Goal: Entertainment & Leisure: Consume media (video, audio)

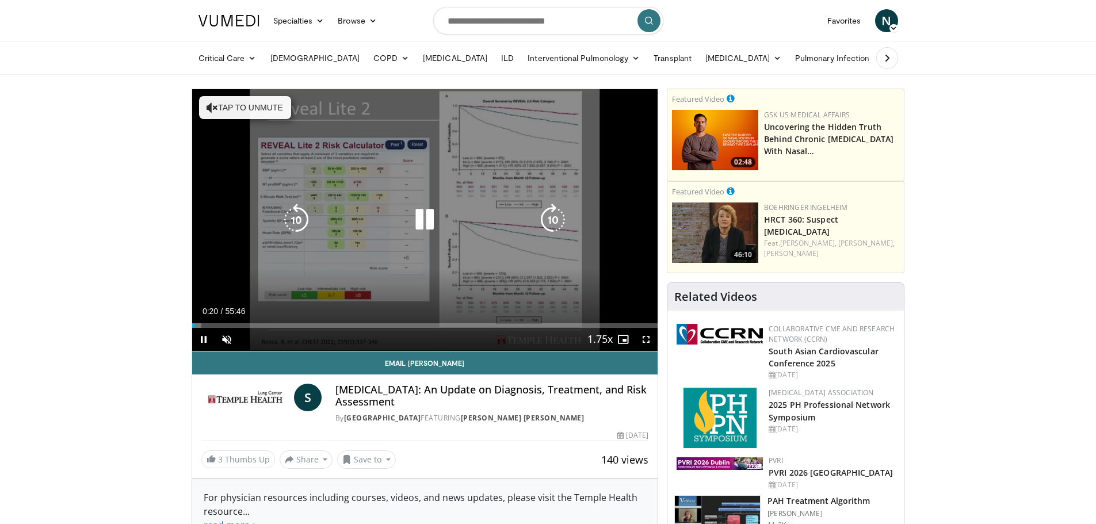
click at [225, 100] on button "Tap to unmute" at bounding box center [245, 107] width 92 height 23
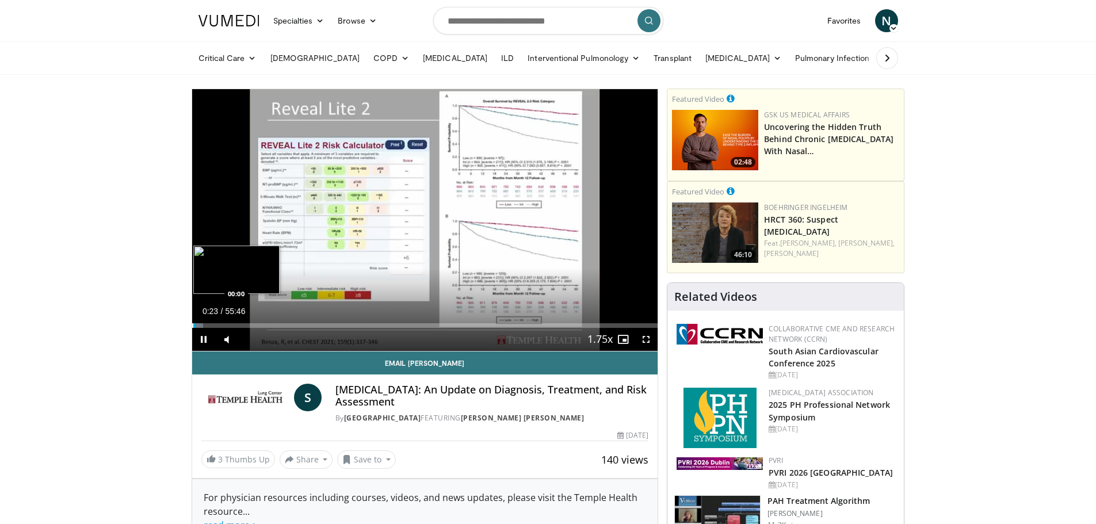
click at [192, 324] on div "Progress Bar" at bounding box center [192, 325] width 1 height 5
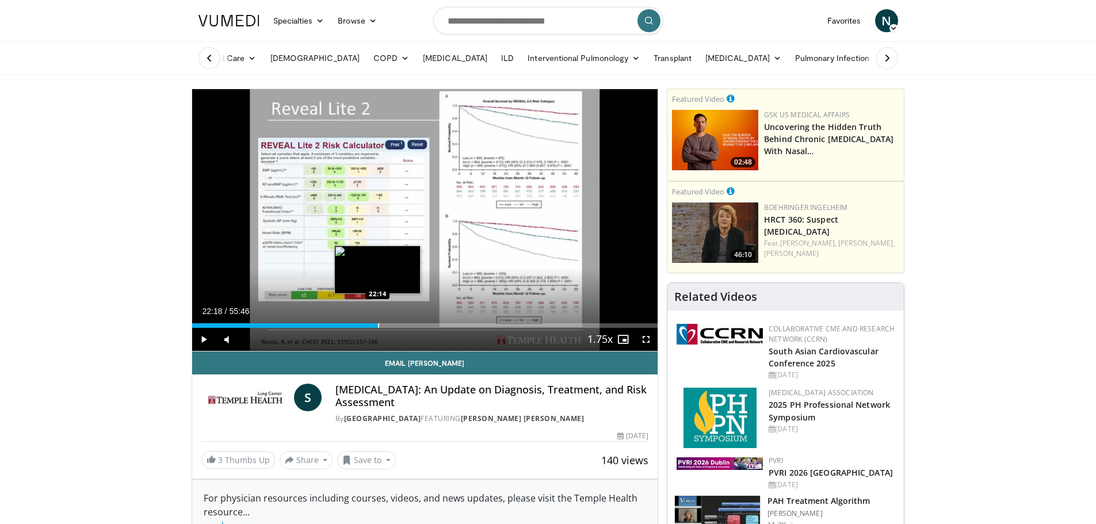
click at [378, 326] on div "Progress Bar" at bounding box center [378, 325] width 1 height 5
click at [385, 325] on div "Progress Bar" at bounding box center [385, 325] width 1 height 5
click at [392, 325] on div "Progress Bar" at bounding box center [391, 325] width 1 height 5
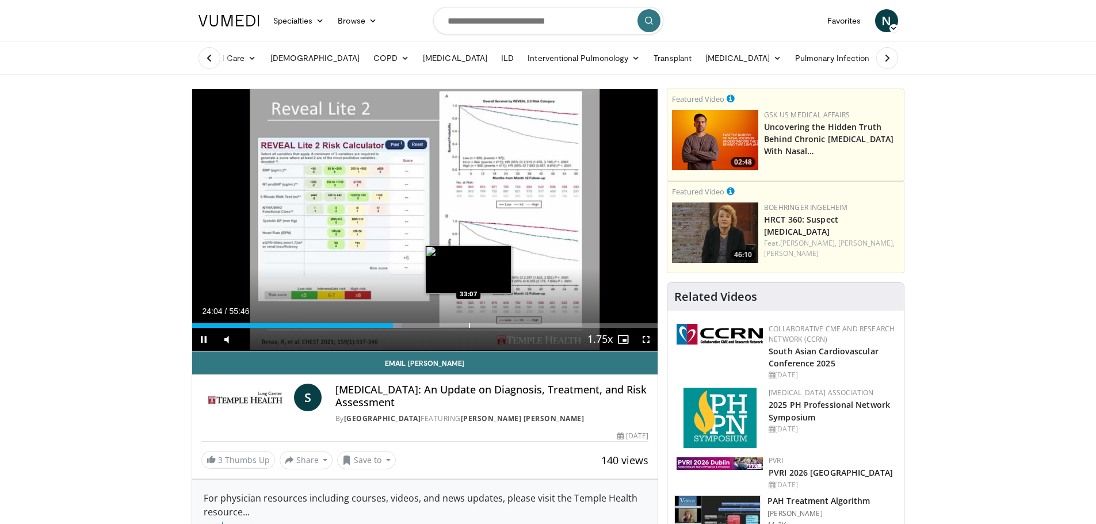
click at [469, 326] on div "Progress Bar" at bounding box center [469, 325] width 1 height 5
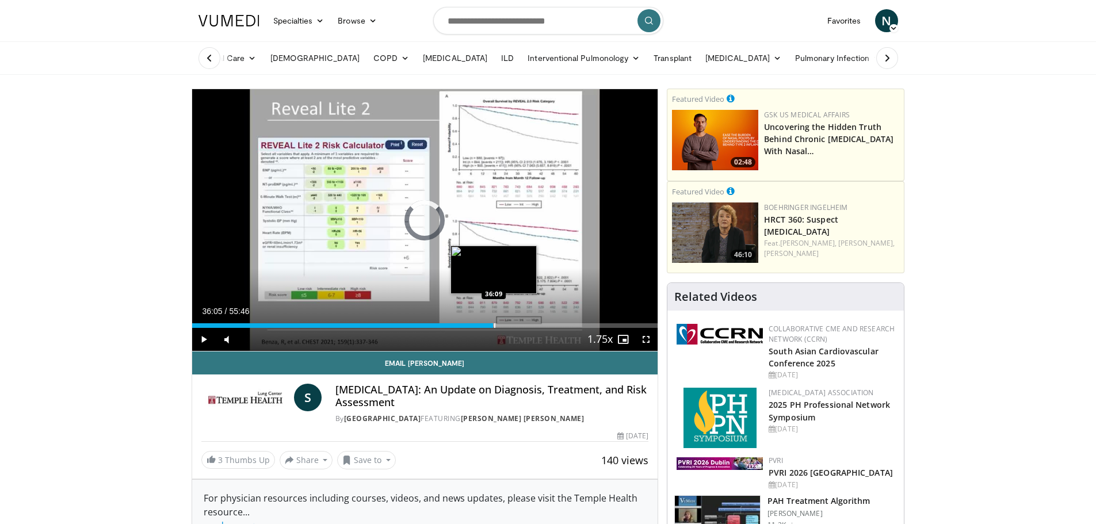
click at [494, 326] on div "Progress Bar" at bounding box center [494, 325] width 1 height 5
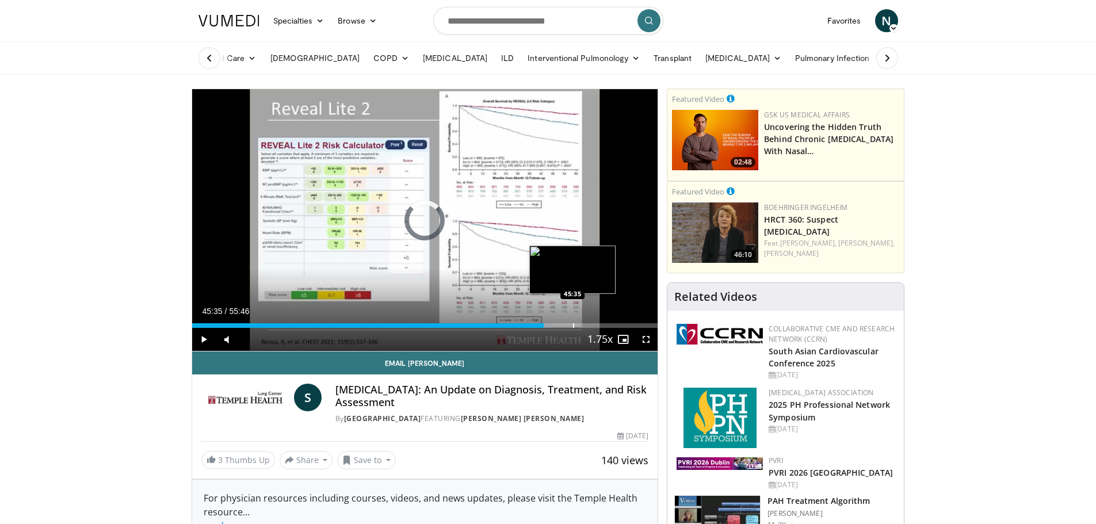
click at [573, 323] on div "Progress Bar" at bounding box center [573, 325] width 1 height 5
click at [582, 323] on div "Progress Bar" at bounding box center [582, 325] width 1 height 5
click at [591, 323] on div "Loaded : 85.46% 47:51 47:47" at bounding box center [425, 322] width 466 height 11
click at [629, 324] on div "Loaded : 93.96% 51:24 52:24" at bounding box center [425, 325] width 466 height 5
click at [636, 324] on div "Progress Bar" at bounding box center [636, 325] width 1 height 5
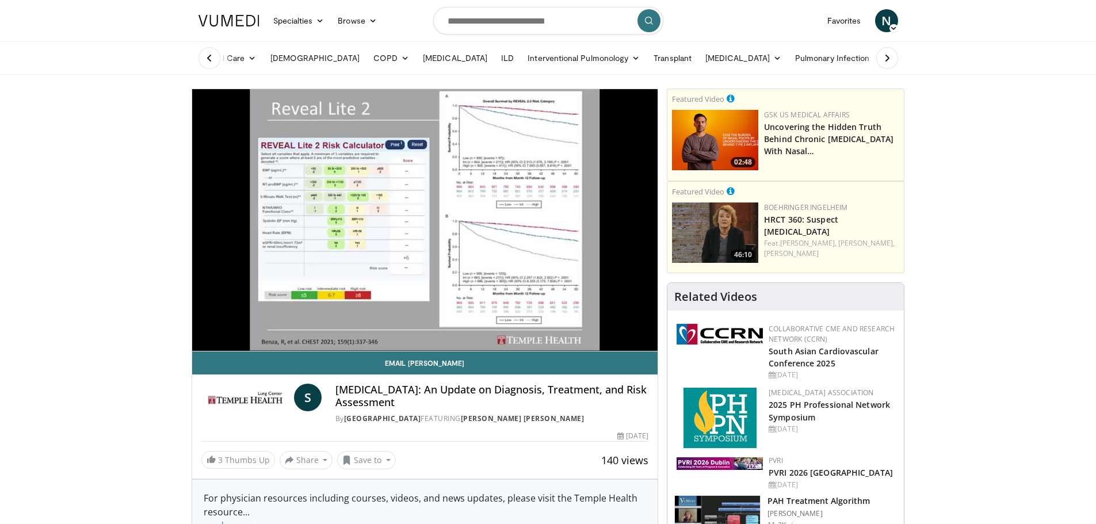
click at [645, 325] on div "10 seconds Tap to unmute" at bounding box center [425, 220] width 466 height 262
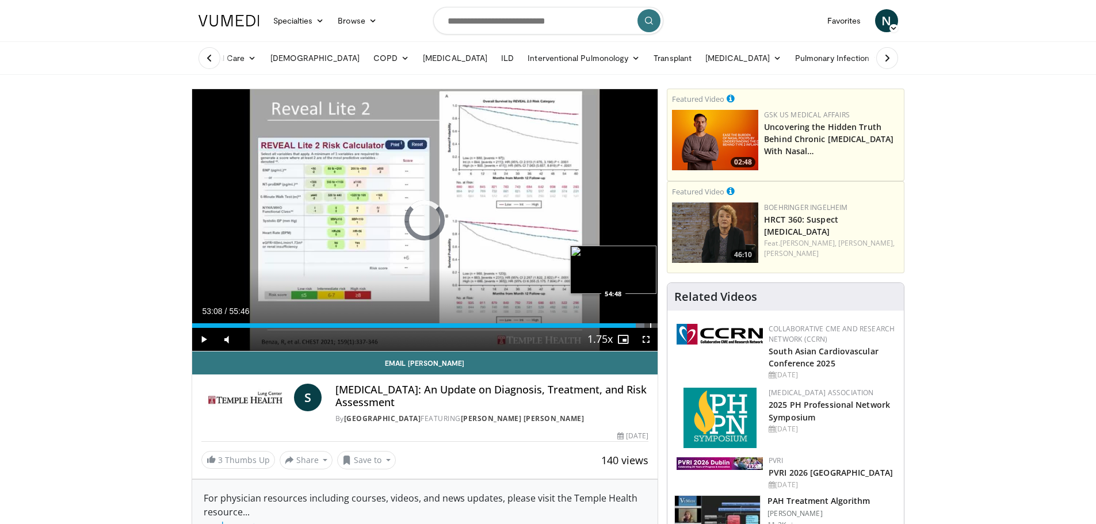
click at [650, 325] on div "Progress Bar" at bounding box center [650, 325] width 1 height 5
click at [652, 325] on div "Progress Bar" at bounding box center [652, 325] width 1 height 5
click at [199, 338] on span "Video Player" at bounding box center [203, 339] width 23 height 23
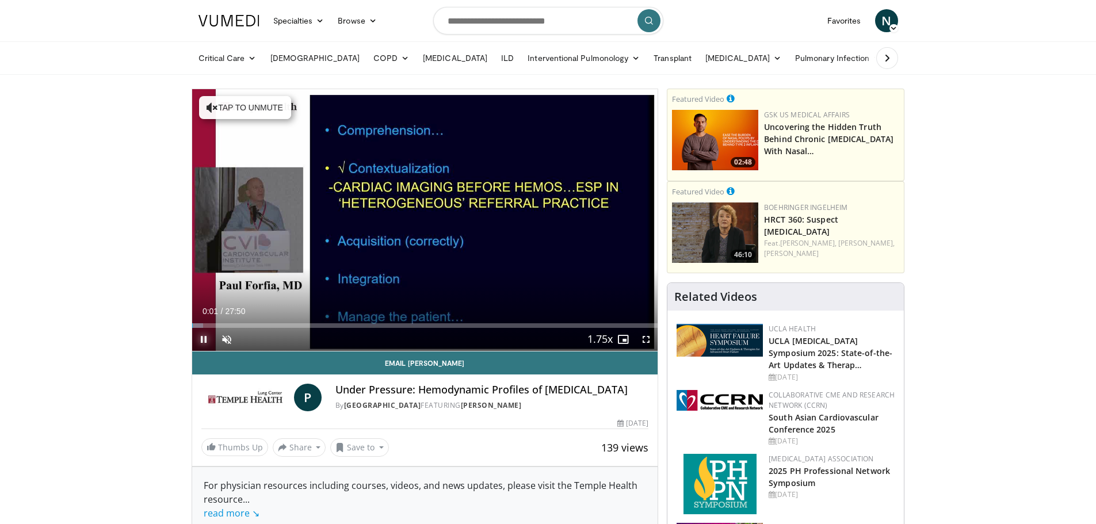
click at [202, 341] on span "Video Player" at bounding box center [203, 339] width 23 height 23
click at [201, 339] on span "Video Player" at bounding box center [203, 339] width 23 height 23
click at [225, 336] on span "Video Player" at bounding box center [226, 339] width 23 height 23
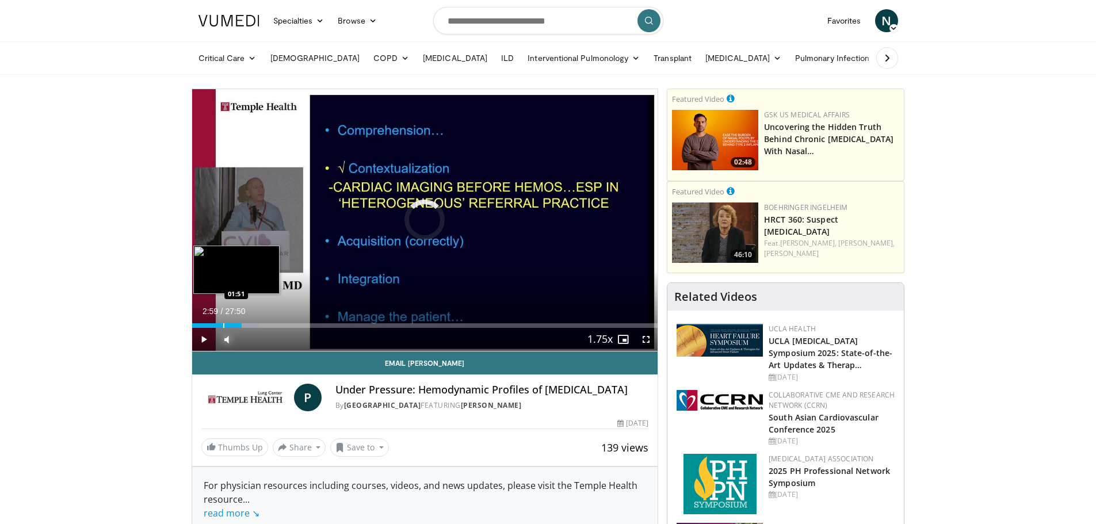
click at [223, 324] on div "Progress Bar" at bounding box center [223, 325] width 1 height 5
click at [221, 324] on div "Progress Bar" at bounding box center [221, 325] width 1 height 5
